Goal: Task Accomplishment & Management: Manage account settings

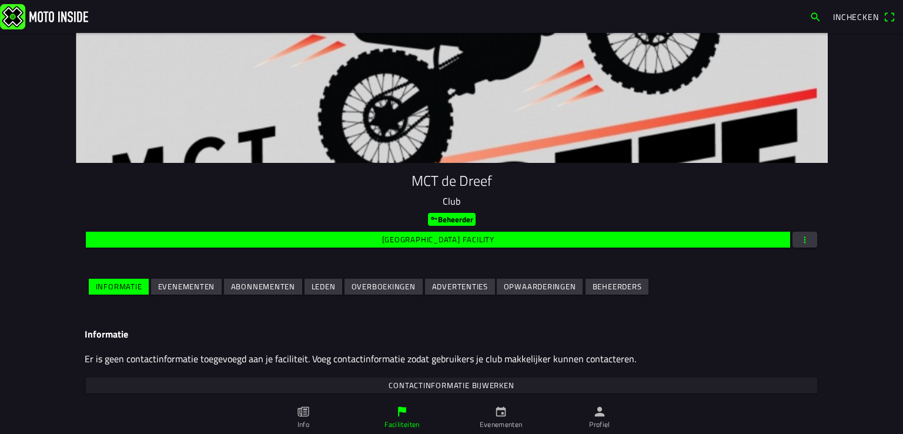
click at [0, 0] on slot "Evenementen" at bounding box center [0, 0] width 0 height 0
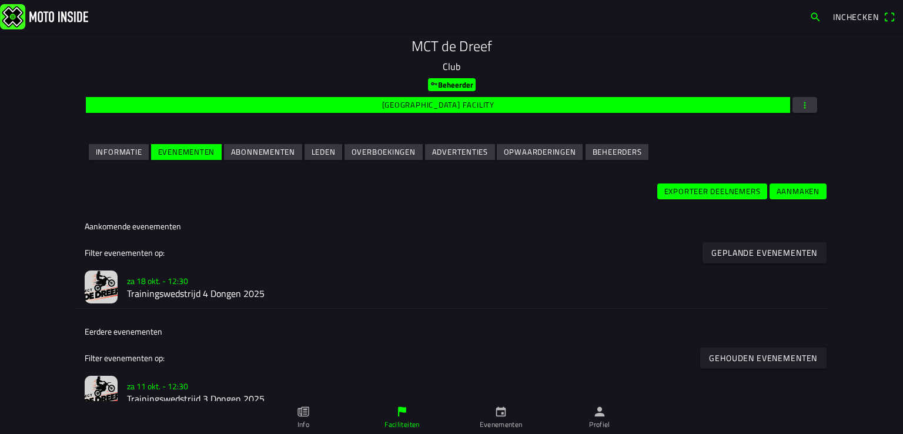
scroll to position [138, 0]
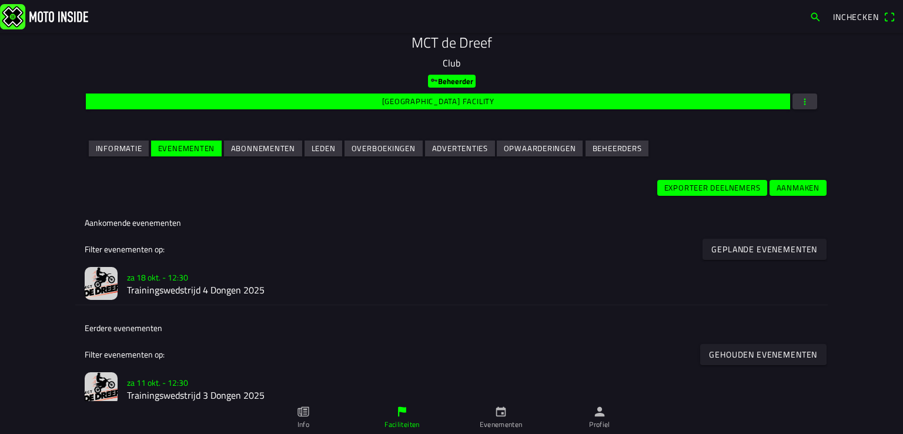
click at [0, 0] on slot "za 18 okt. - 12:30" at bounding box center [0, 0] width 0 height 0
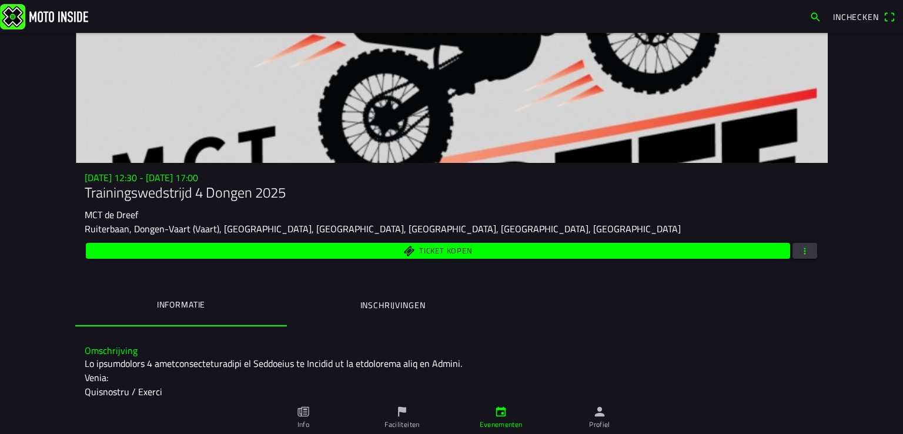
click at [799, 247] on span "button" at bounding box center [804, 251] width 11 height 16
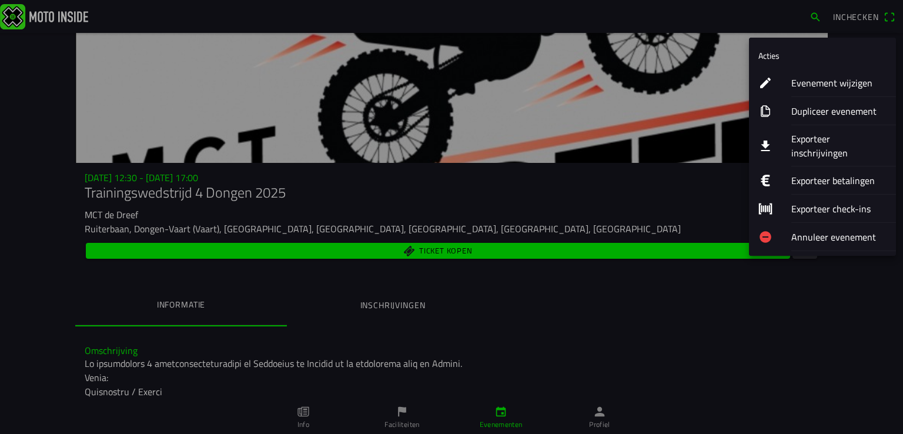
click at [808, 83] on ion-label "Evenement wijzigen" at bounding box center [838, 83] width 95 height 14
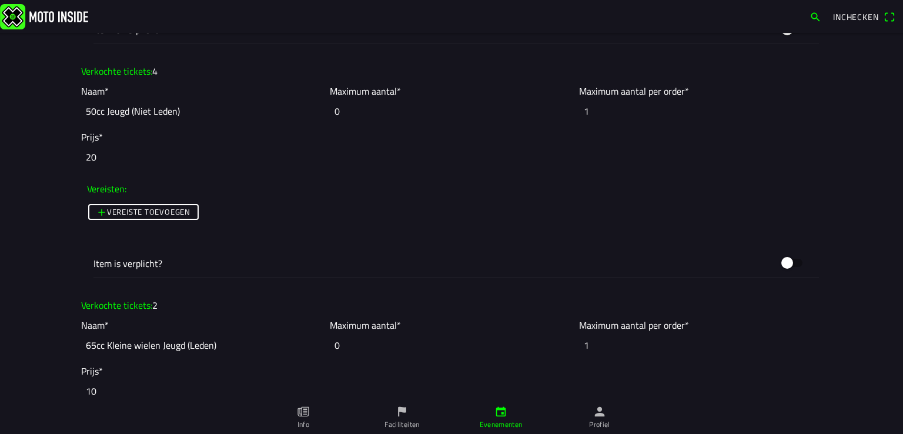
scroll to position [1352, 0]
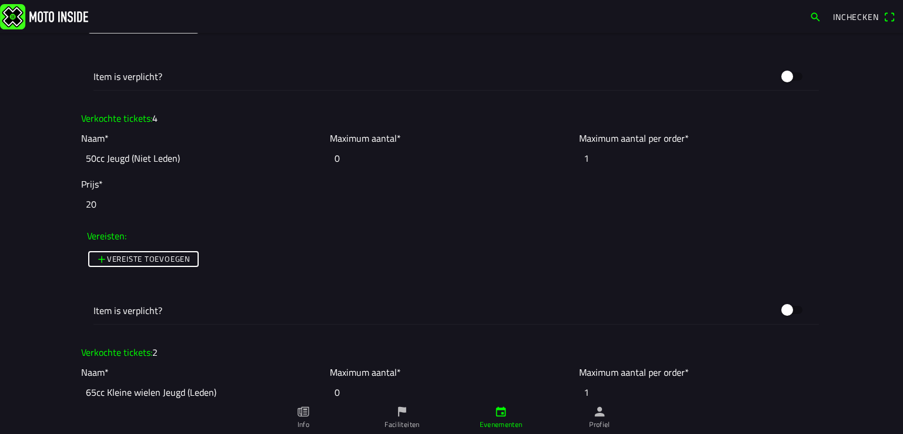
click at [350, 159] on input "0" at bounding box center [451, 158] width 243 height 26
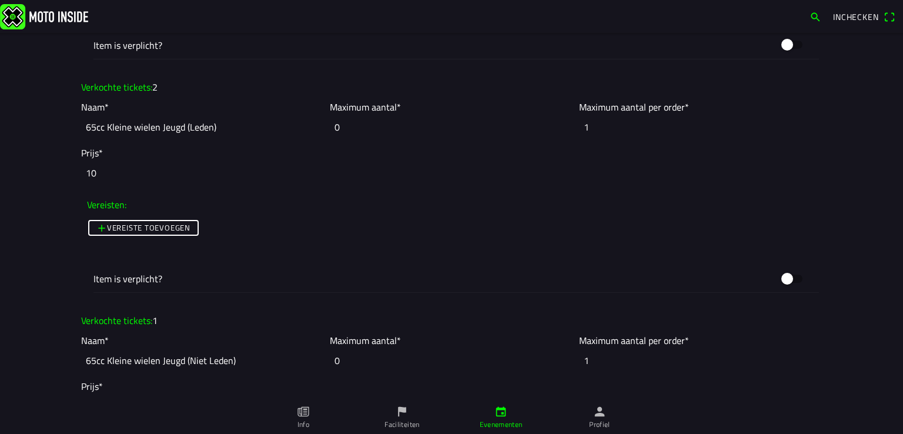
scroll to position [1645, 0]
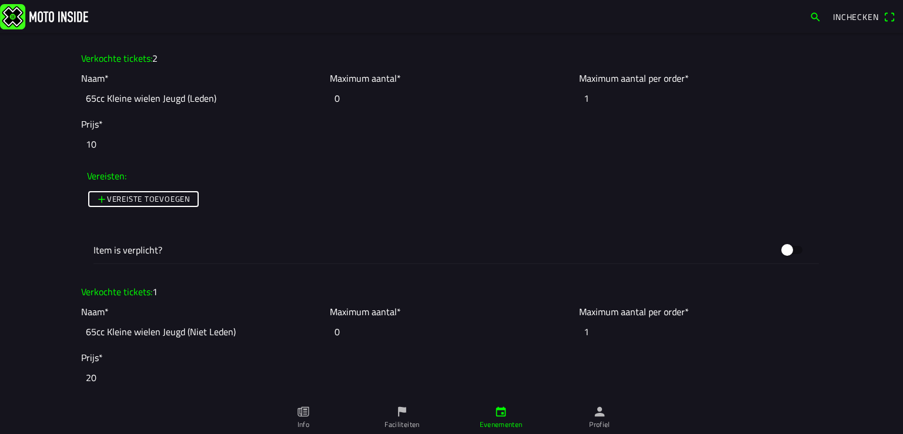
type input "40"
click at [356, 328] on input "0" at bounding box center [451, 332] width 243 height 26
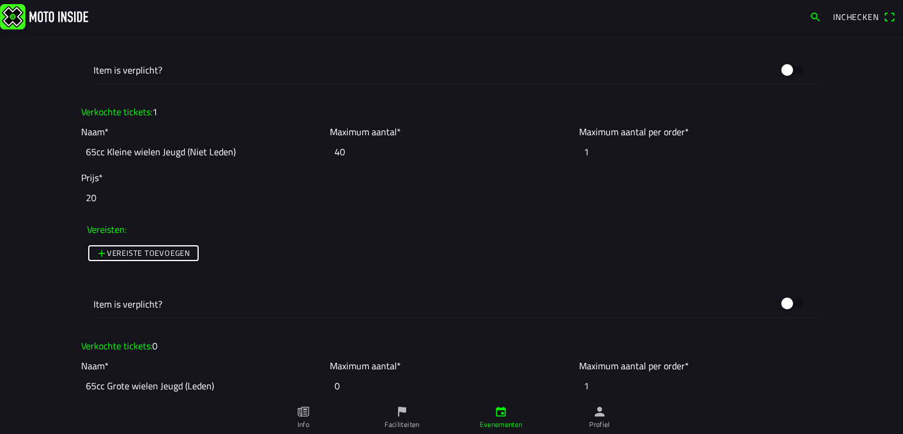
scroll to position [1881, 0]
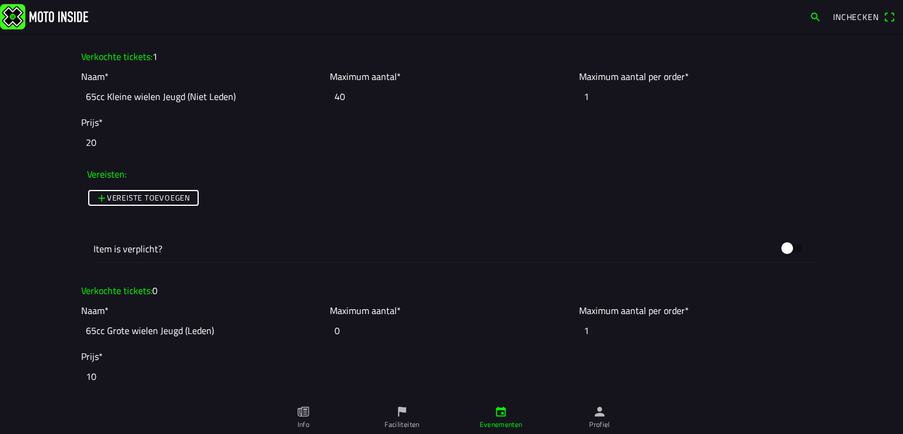
type input "40"
click at [346, 327] on input "0" at bounding box center [451, 330] width 243 height 26
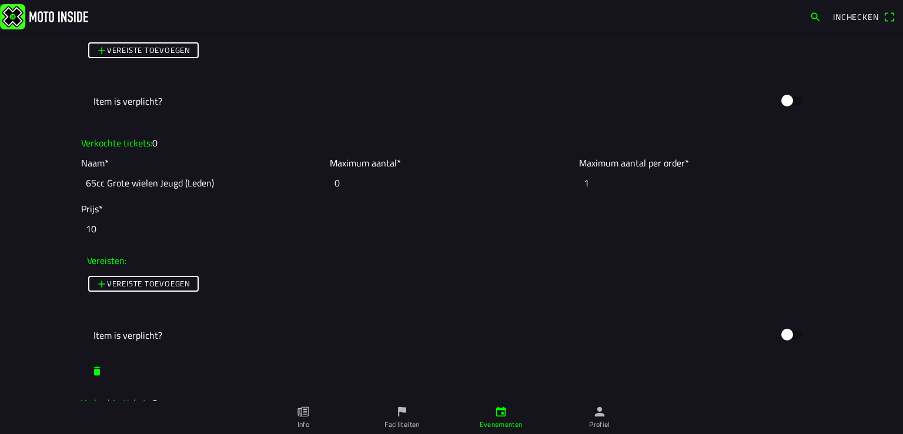
scroll to position [2116, 0]
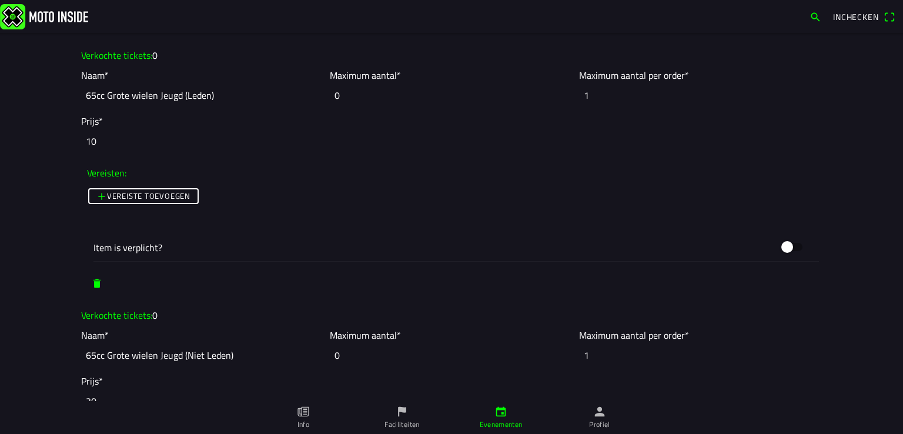
click at [337, 354] on input "0" at bounding box center [451, 355] width 243 height 26
click at [336, 354] on input "0" at bounding box center [451, 355] width 243 height 26
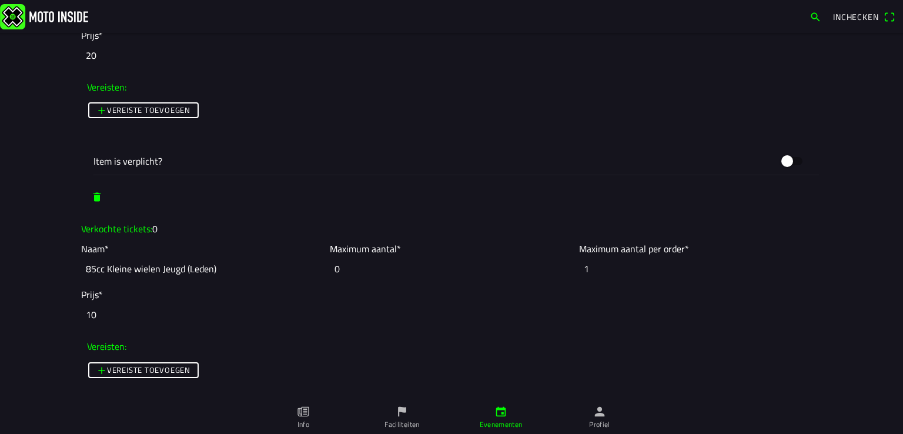
scroll to position [2468, 0]
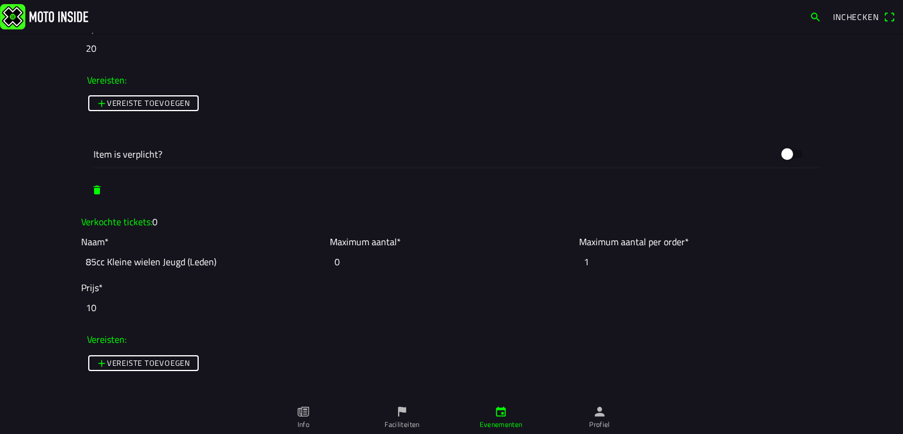
type input "40"
click at [333, 256] on input "0" at bounding box center [451, 262] width 243 height 26
click at [334, 257] on input "0" at bounding box center [451, 262] width 243 height 26
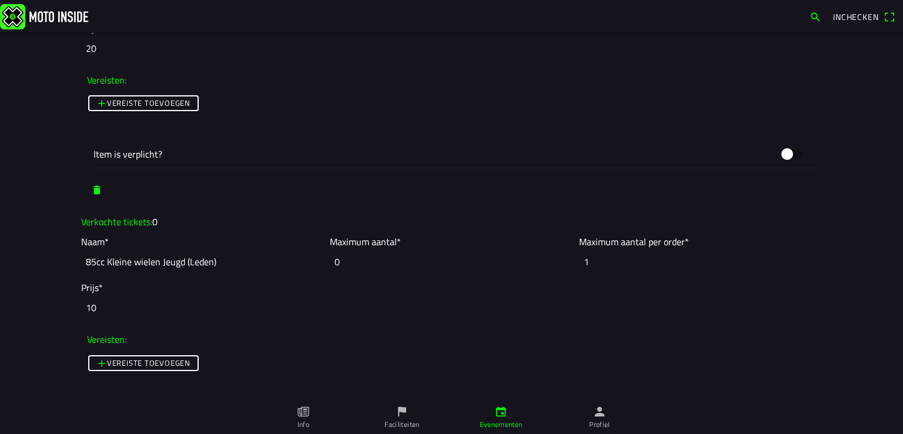
click at [334, 257] on input "0" at bounding box center [451, 262] width 243 height 26
type input "4"
type input "0"
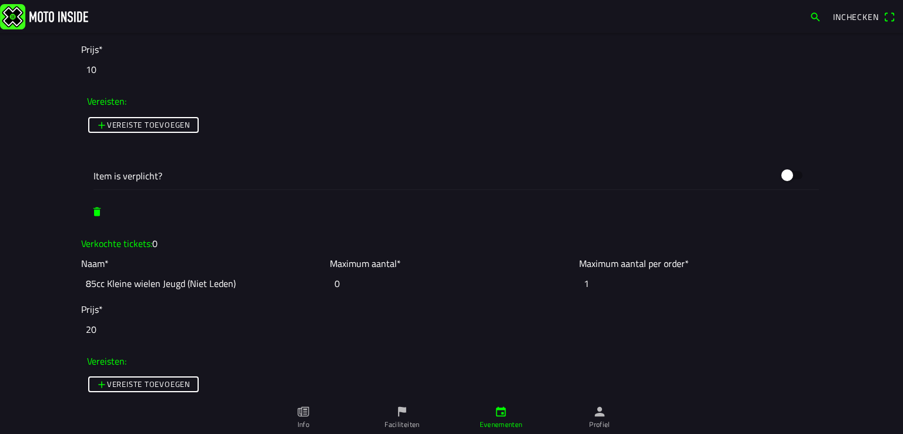
scroll to position [2703, 0]
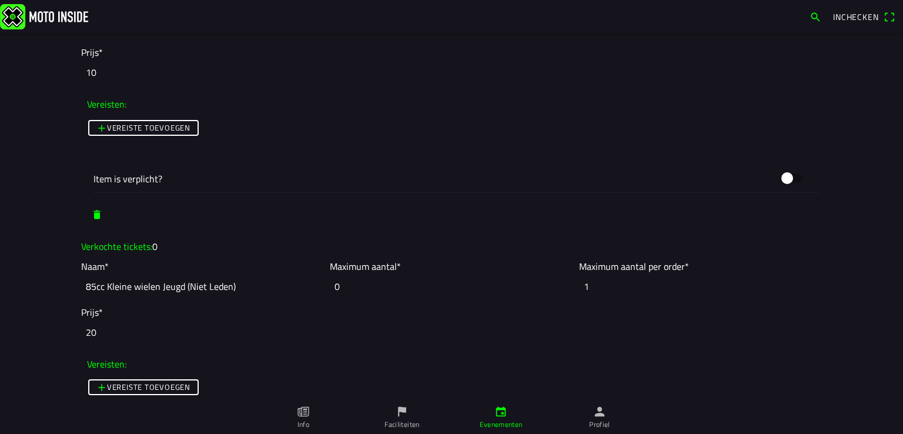
click at [338, 280] on input "0" at bounding box center [451, 286] width 243 height 26
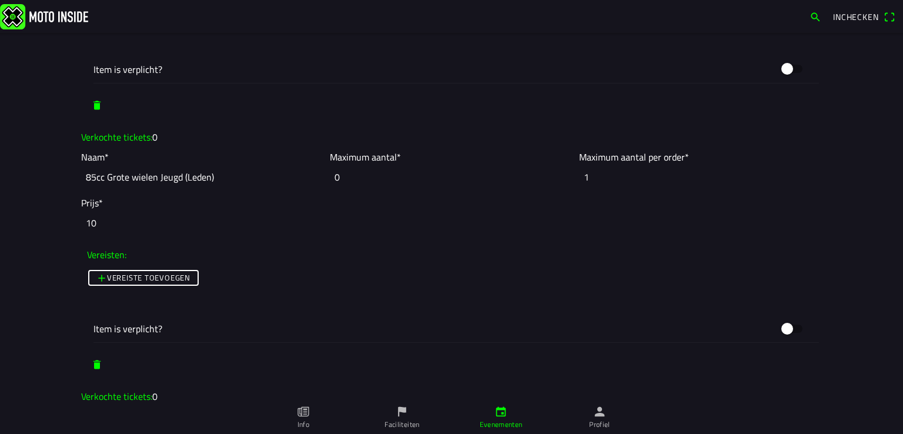
scroll to position [3115, 0]
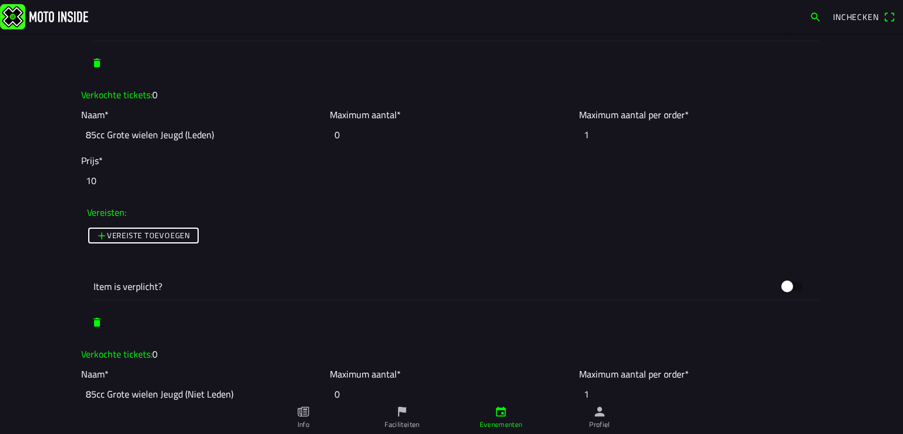
type input "40"
click at [330, 393] on input "0" at bounding box center [451, 394] width 243 height 26
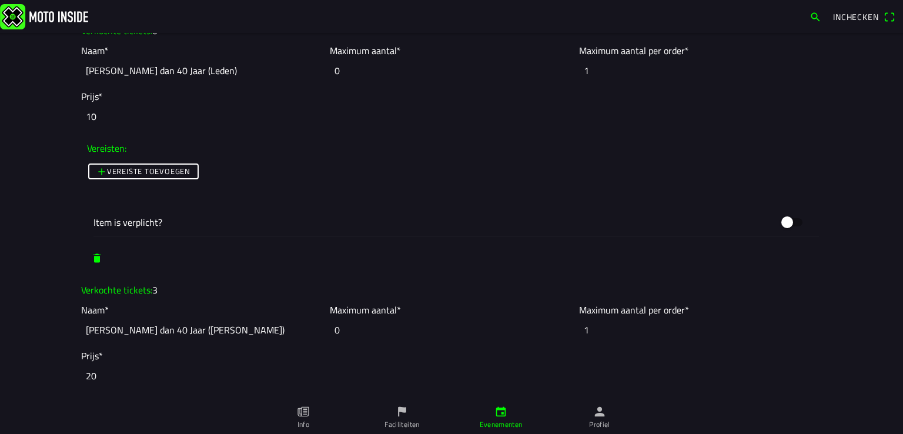
scroll to position [3702, 0]
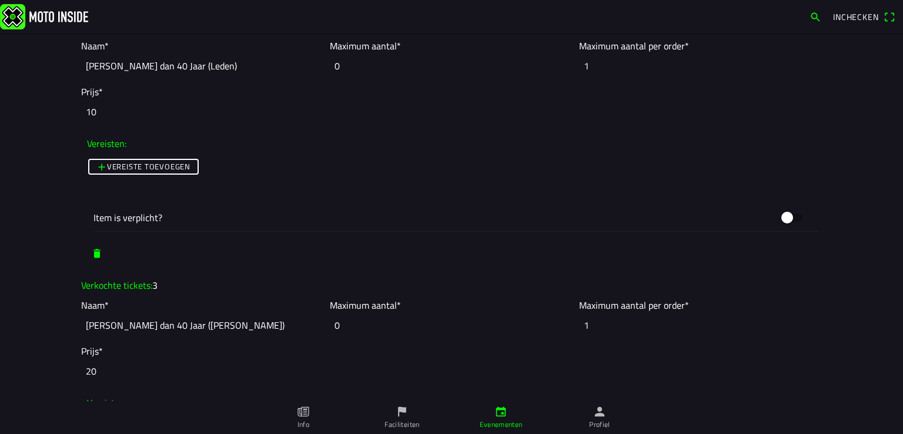
type input "40"
click at [331, 320] on input "0" at bounding box center [451, 325] width 243 height 26
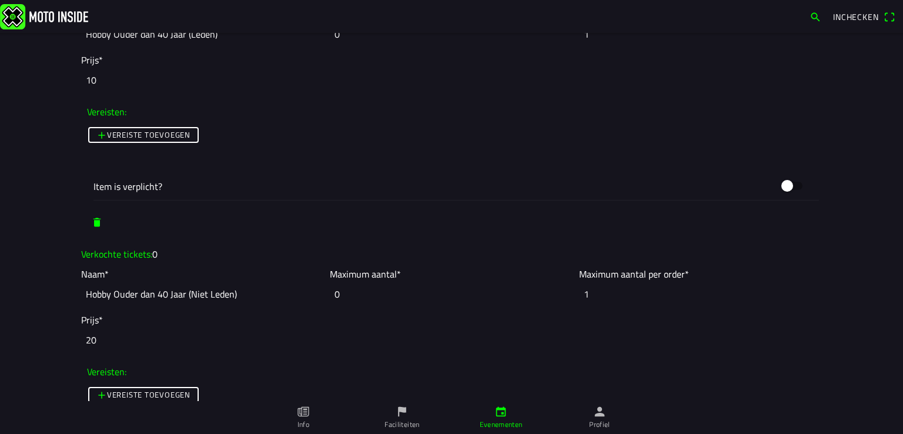
scroll to position [4231, 0]
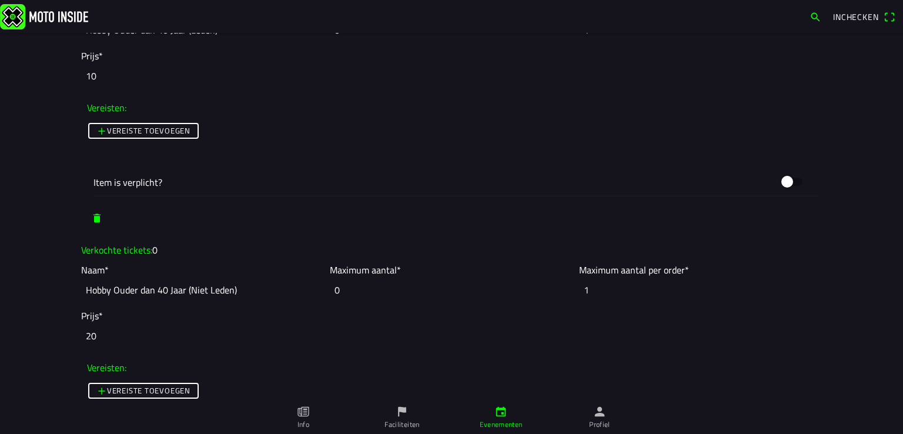
type input "40"
click at [331, 283] on input "0" at bounding box center [451, 290] width 243 height 26
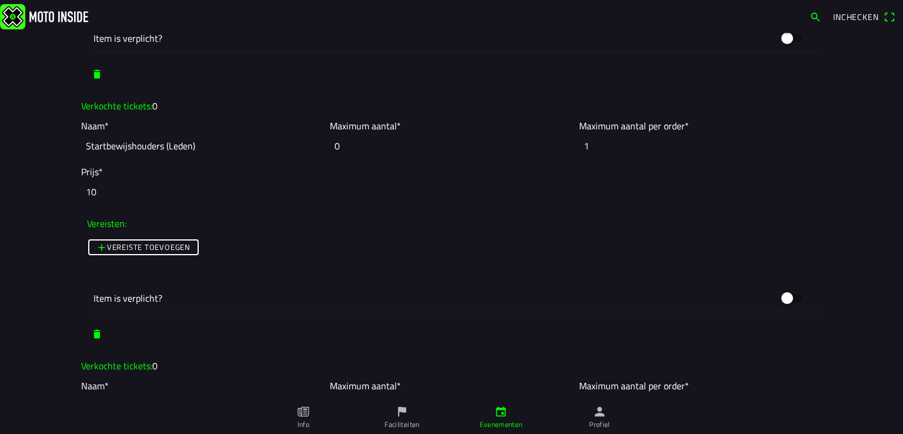
scroll to position [4701, 0]
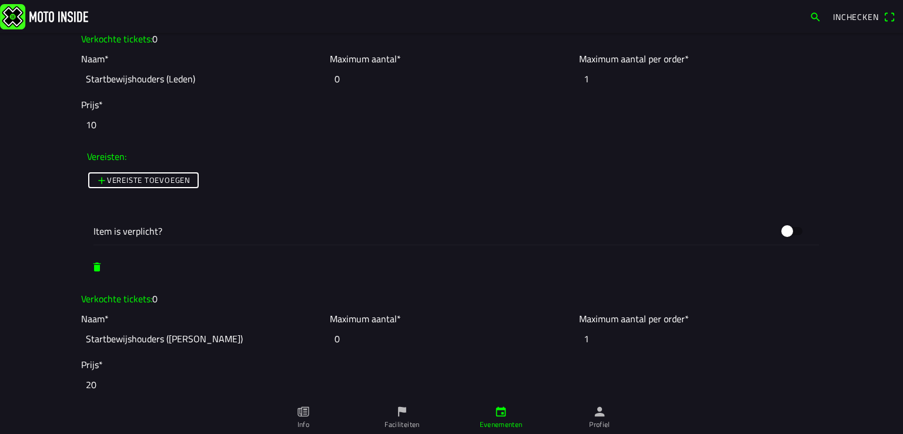
type input "40"
click at [330, 334] on input "0" at bounding box center [451, 339] width 243 height 26
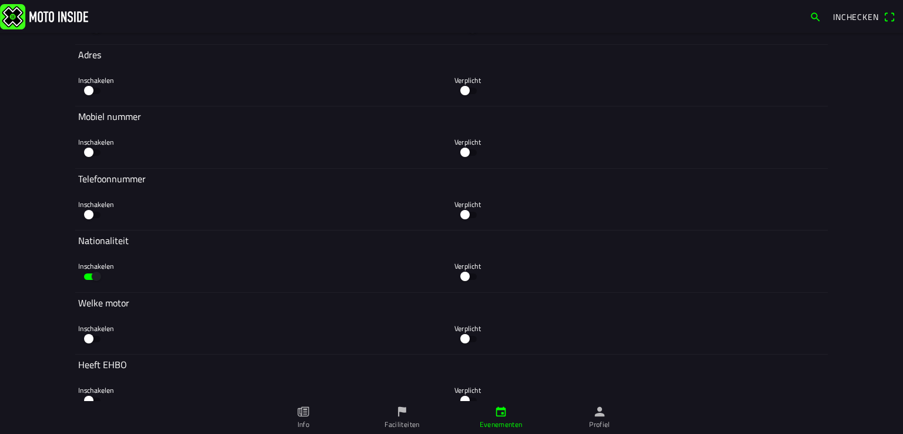
scroll to position [6885, 0]
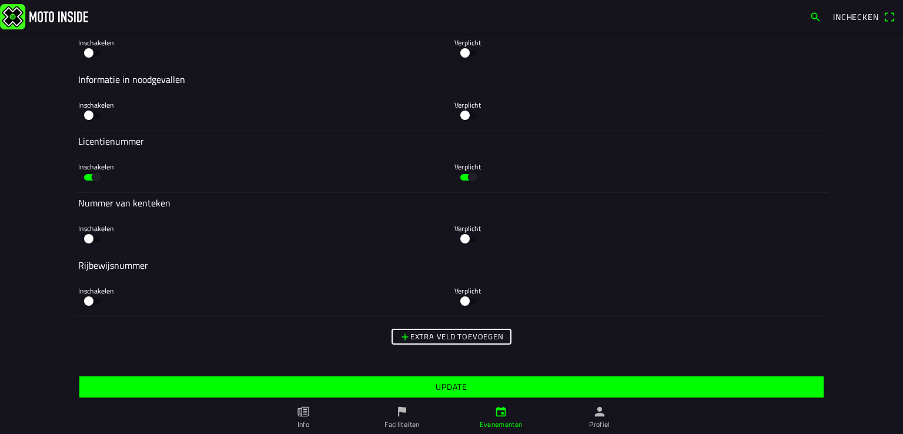
type input "40"
click at [0, 0] on slot "Update" at bounding box center [0, 0] width 0 height 0
